Goal: Information Seeking & Learning: Understand process/instructions

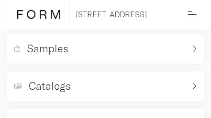
scroll to position [295, 0]
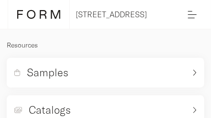
click at [186, 12] on div "Address Collaborators Profile Deposits Log out Projects View all [STREET_ADDRES…" at bounding box center [192, 14] width 22 height 25
click at [191, 15] on label at bounding box center [192, 15] width 9 height 10
click at [0, 0] on input "checkbox" at bounding box center [0, 0] width 0 height 0
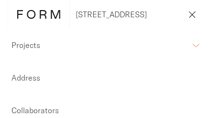
scroll to position [0, 0]
click at [192, 14] on span at bounding box center [193, 15] width 3 height 3
click at [0, 0] on input "checkbox" at bounding box center [0, 0] width 0 height 0
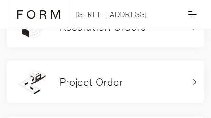
scroll to position [147, 0]
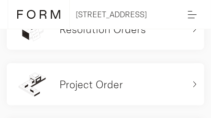
click at [127, 78] on div "Project Order" at bounding box center [99, 84] width 171 height 26
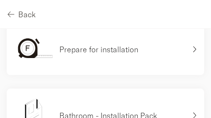
scroll to position [170, 0]
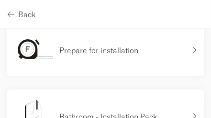
click at [112, 48] on p "Prepare for installation" at bounding box center [98, 49] width 79 height 11
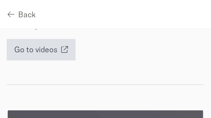
scroll to position [1767, 0]
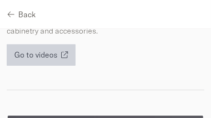
click at [53, 51] on span "Go to videos" at bounding box center [35, 55] width 43 height 8
